Goal: Task Accomplishment & Management: Manage account settings

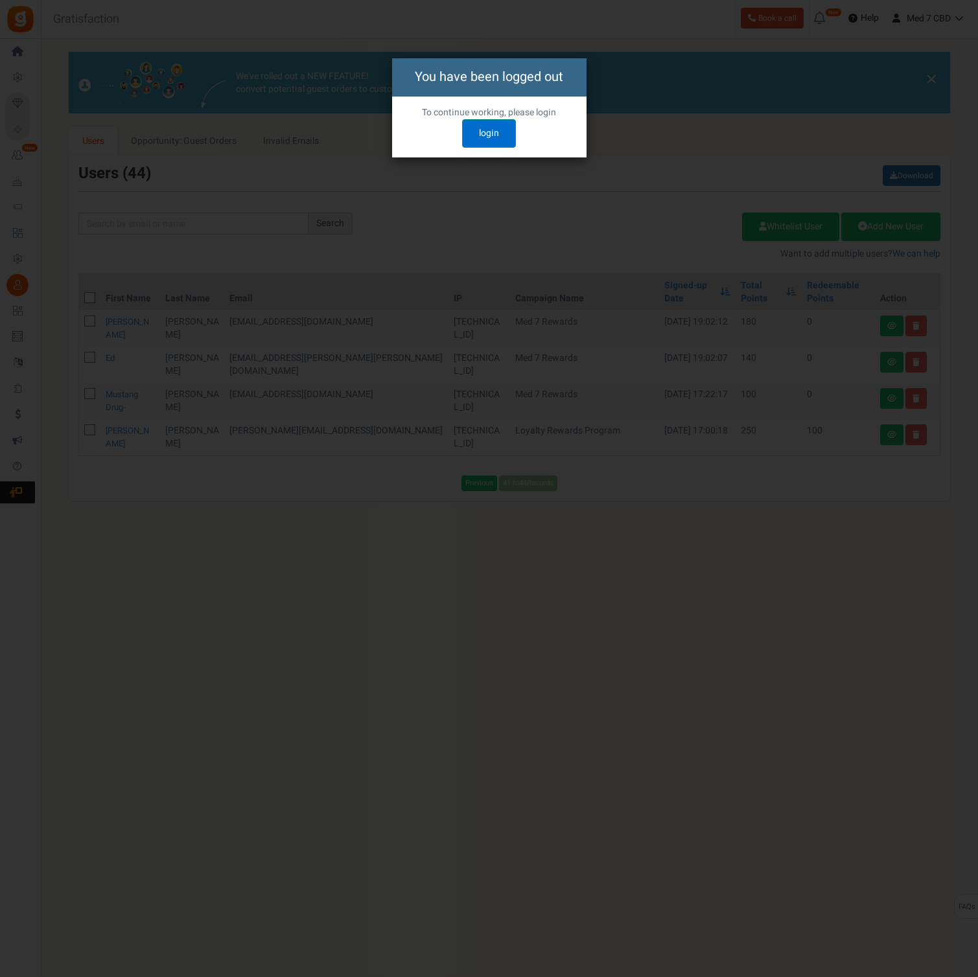
click at [499, 132] on link "login" at bounding box center [489, 133] width 54 height 29
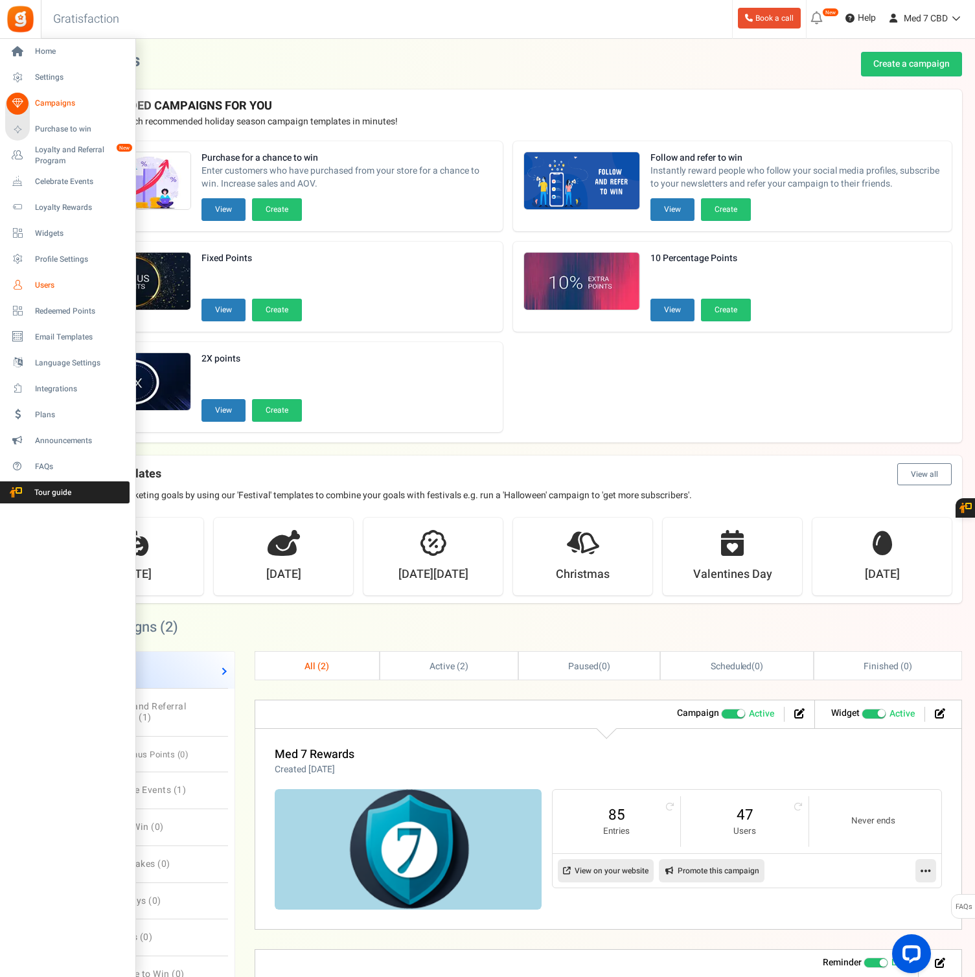
click at [46, 286] on span "Users" at bounding box center [80, 285] width 91 height 11
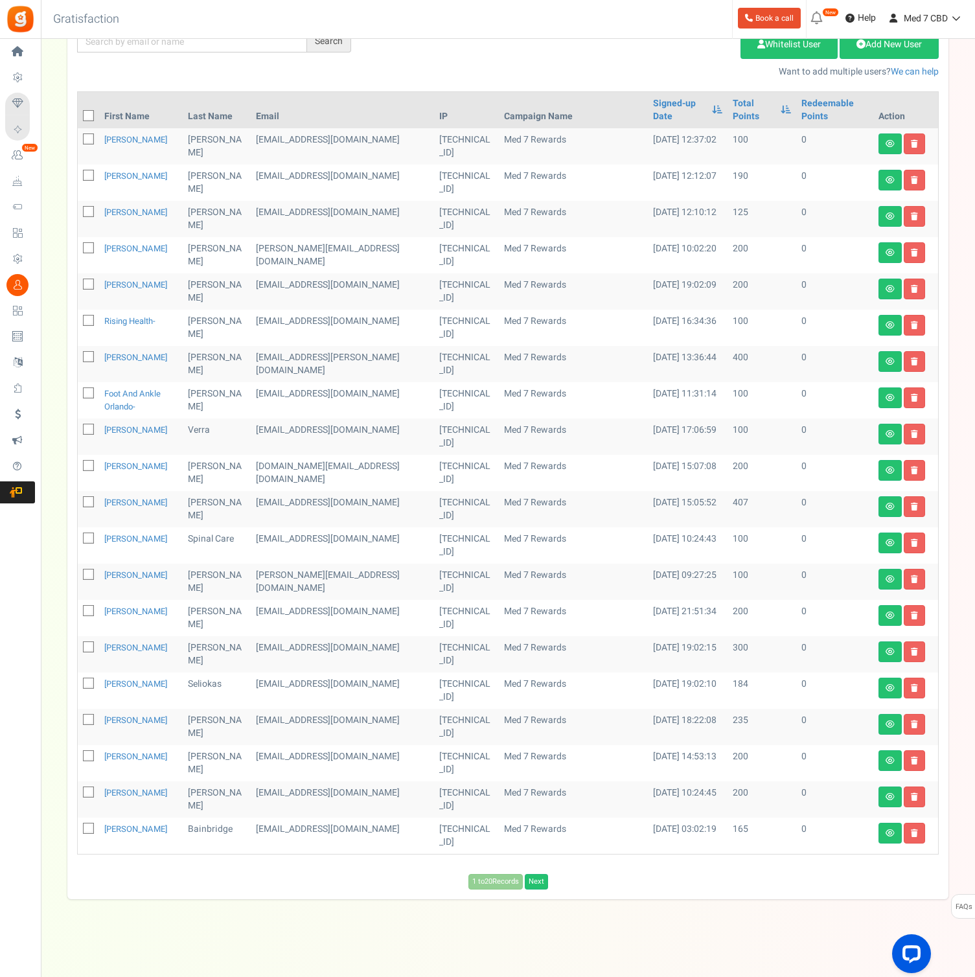
scroll to position [181, 0]
click at [542, 883] on link "Next" at bounding box center [536, 883] width 23 height 16
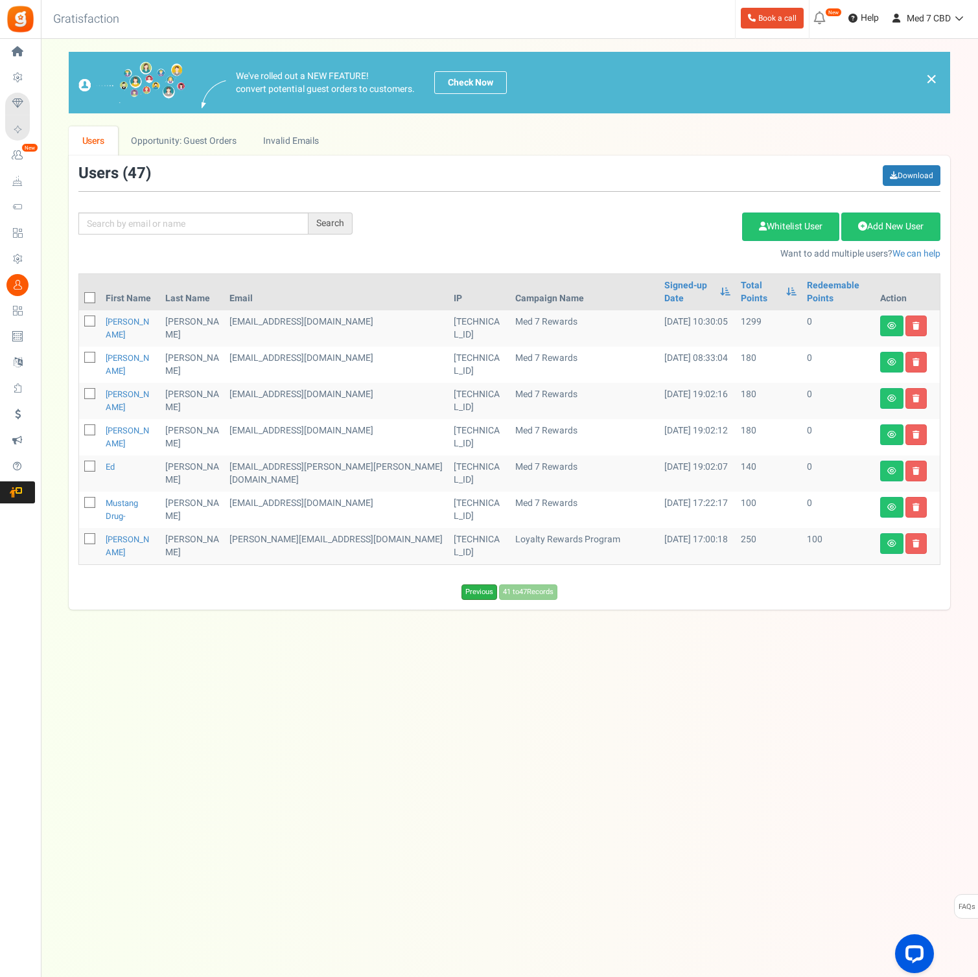
click at [480, 585] on link "Previous" at bounding box center [479, 593] width 36 height 16
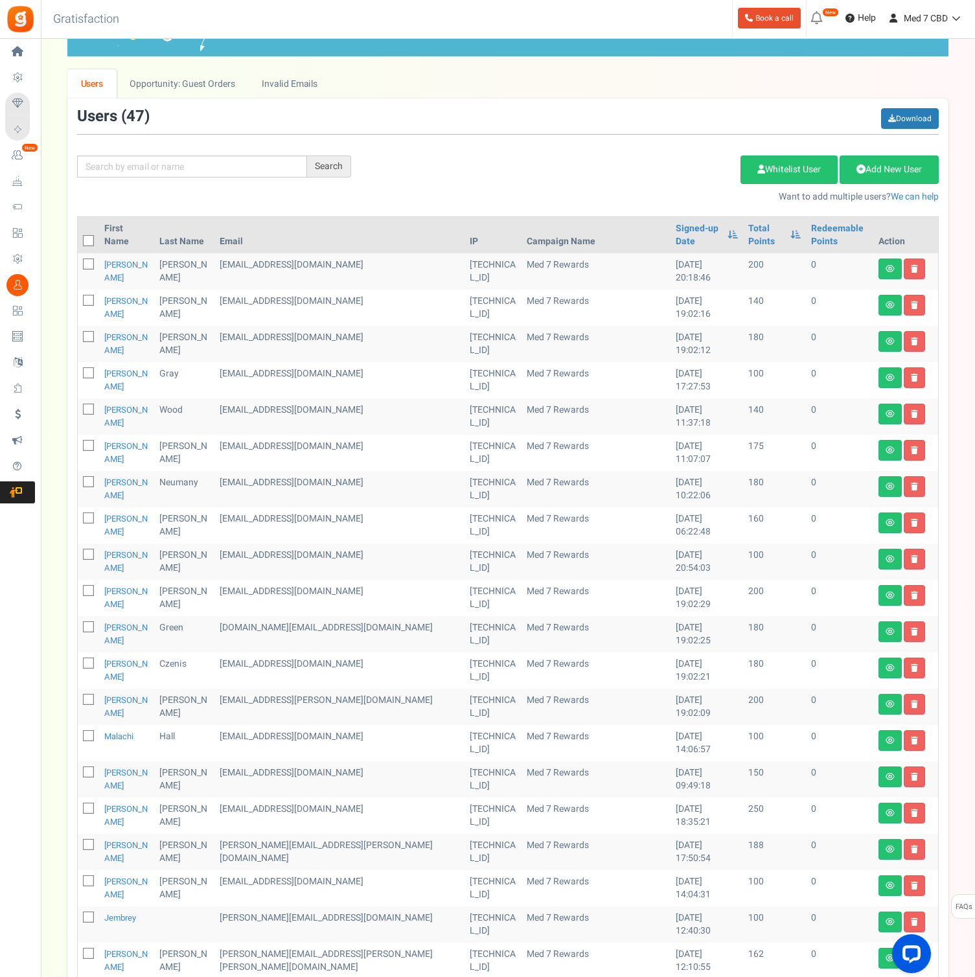
scroll to position [60, 0]
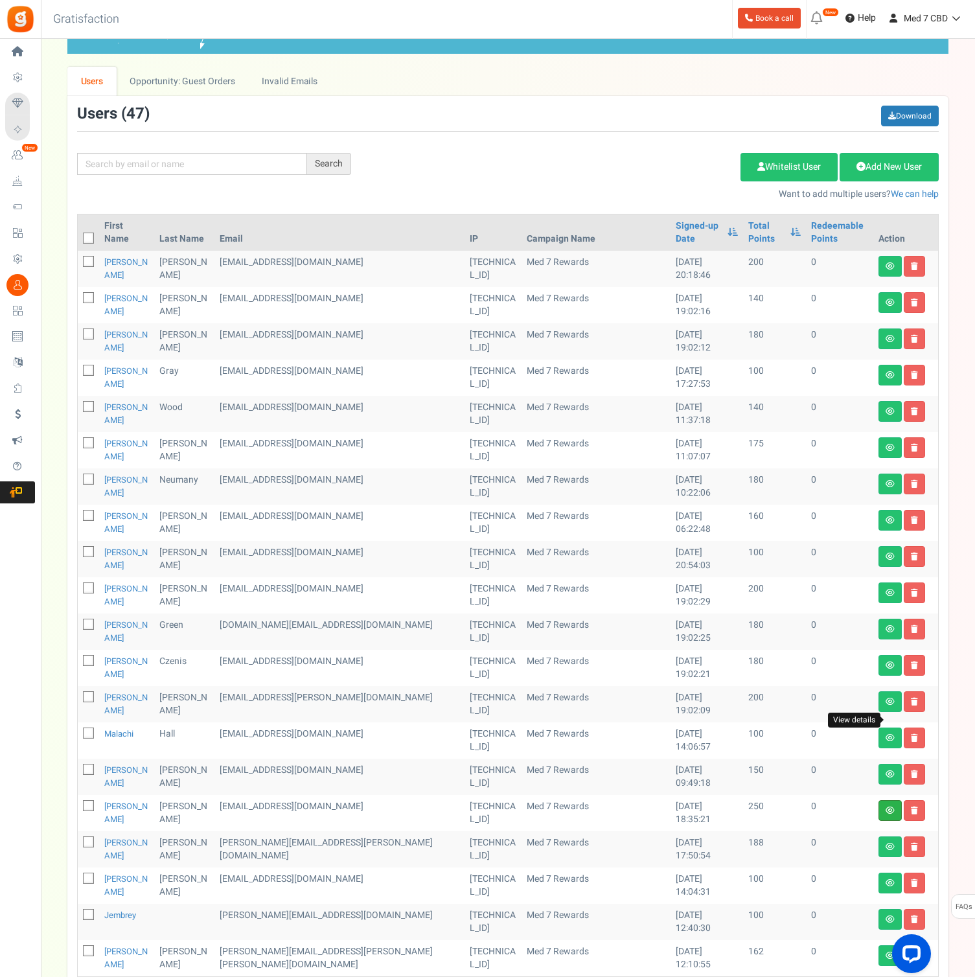
click at [891, 807] on icon at bounding box center [890, 811] width 9 height 8
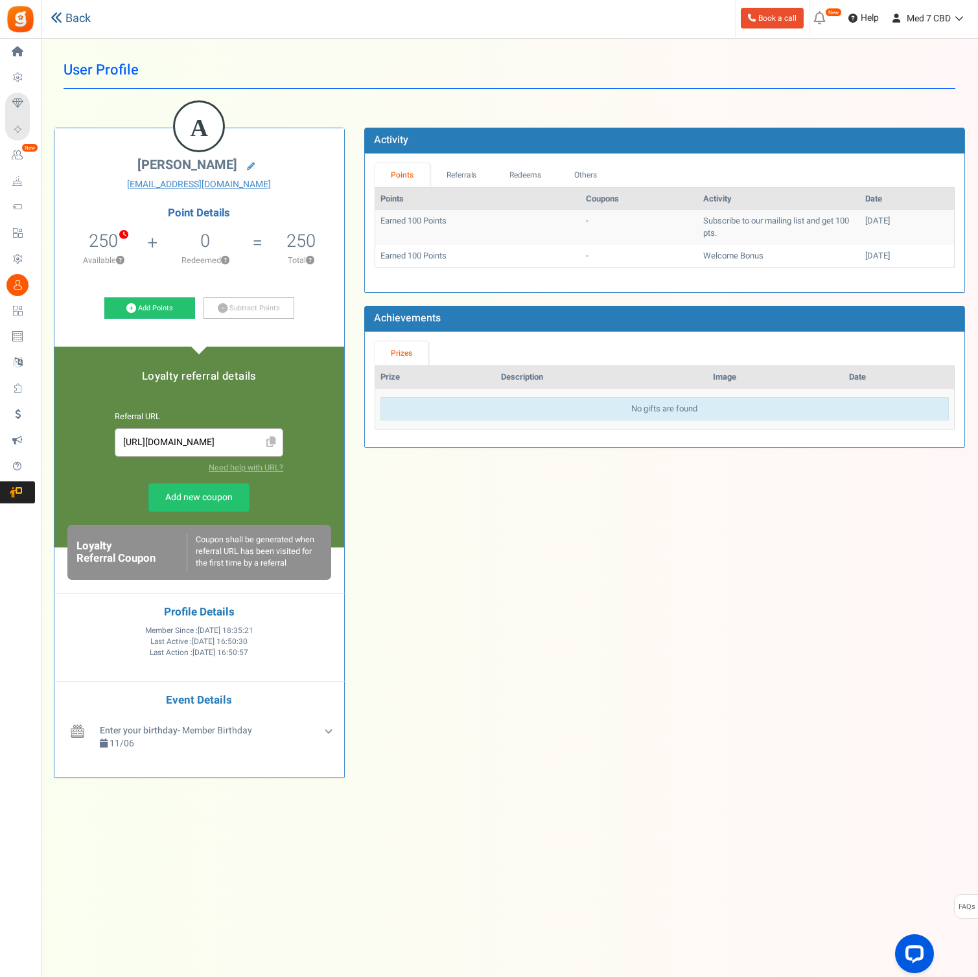
click at [84, 16] on link "Back" at bounding box center [71, 18] width 40 height 17
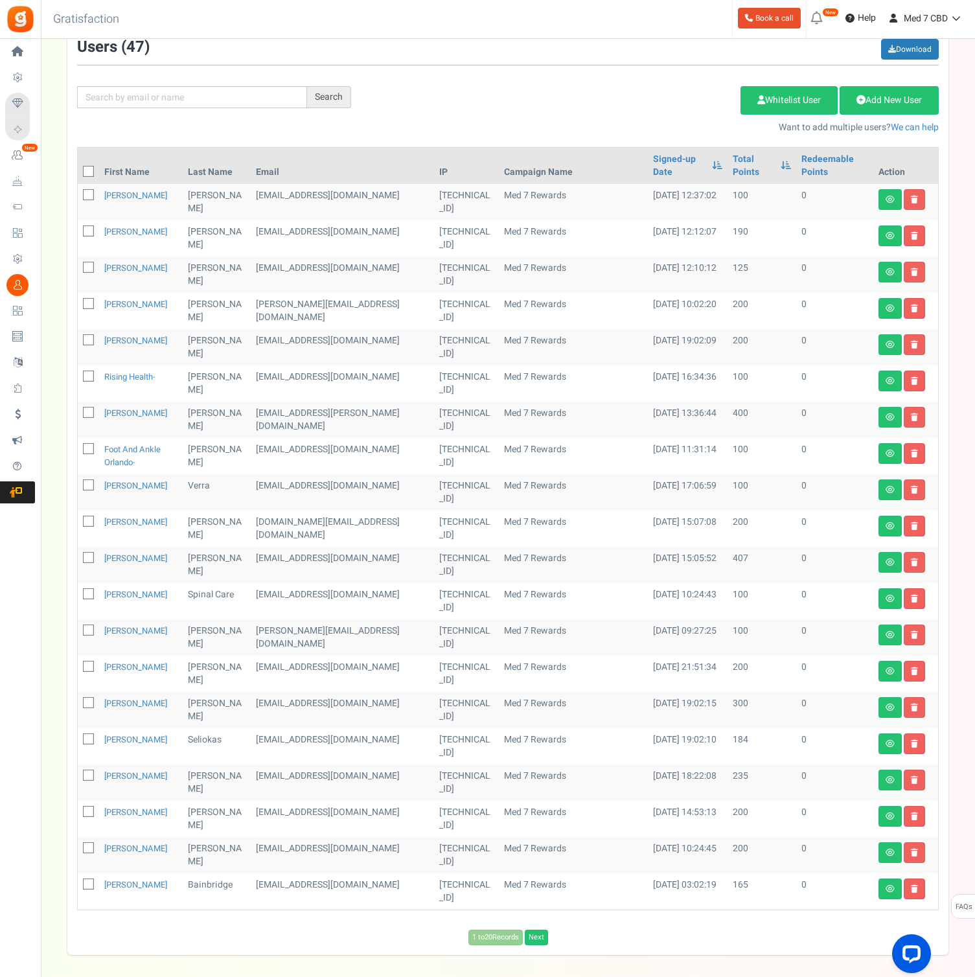
scroll to position [128, 0]
